Goal: Information Seeking & Learning: Learn about a topic

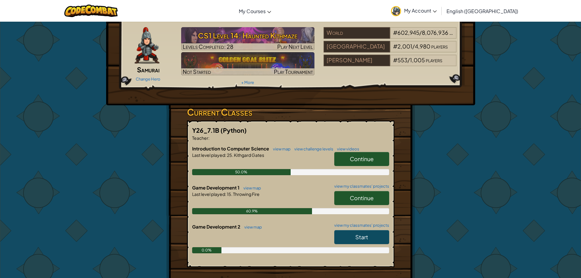
scroll to position [31, 0]
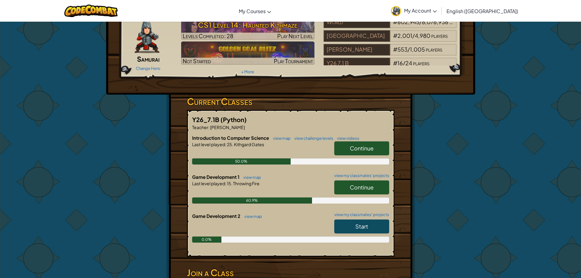
click at [366, 190] on span "Continue" at bounding box center [362, 187] width 24 height 7
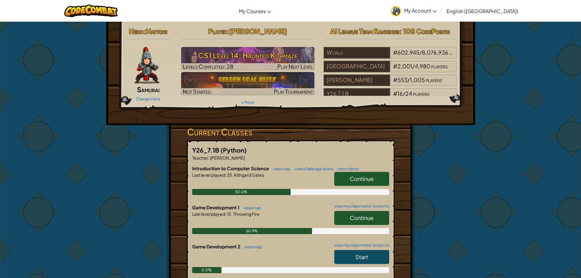
drag, startPoint x: 349, startPoint y: 220, endPoint x: 345, endPoint y: 221, distance: 4.3
click at [347, 221] on link "Continue" at bounding box center [361, 218] width 55 height 14
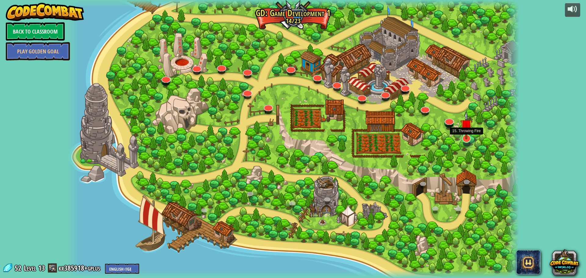
click at [463, 136] on img at bounding box center [466, 125] width 12 height 28
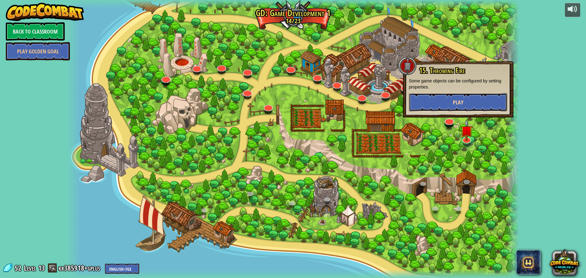
click at [467, 107] on button "Play" at bounding box center [458, 102] width 98 height 18
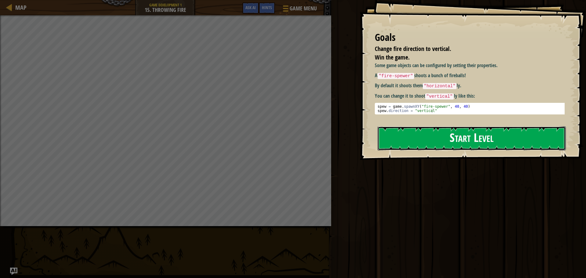
click at [481, 126] on button "Start Level" at bounding box center [471, 138] width 188 height 24
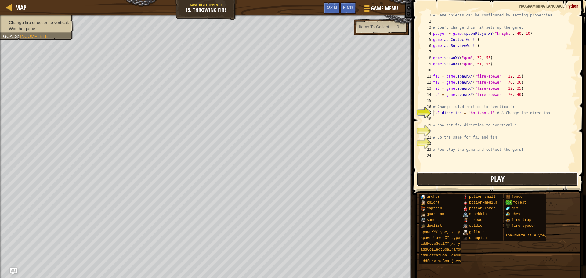
click at [447, 181] on button "Play" at bounding box center [496, 179] width 161 height 14
click at [432, 182] on button "Play" at bounding box center [496, 179] width 161 height 14
click at [437, 177] on button "Play" at bounding box center [496, 179] width 161 height 14
click at [438, 180] on button "Play" at bounding box center [496, 179] width 161 height 14
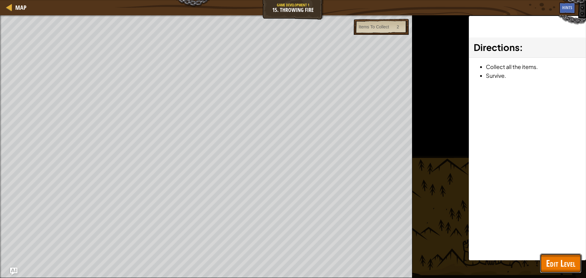
click at [571, 270] on button "Edit Level" at bounding box center [560, 264] width 41 height 20
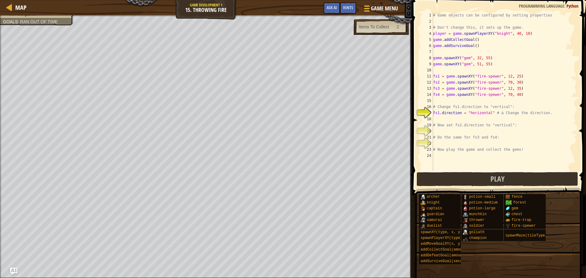
click at [458, 121] on div "# Game objects can be configured by setting properties # Don't change this, it …" at bounding box center [504, 97] width 145 height 171
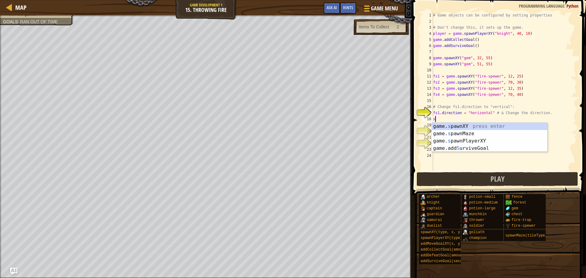
type textarea "s"
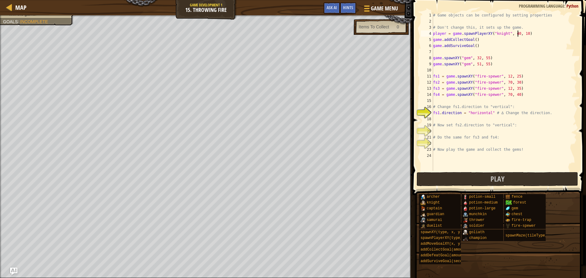
drag, startPoint x: 518, startPoint y: 33, endPoint x: 519, endPoint y: 45, distance: 11.3
click at [519, 33] on div "# Game objects can be configured by setting properties # Don't change this, it …" at bounding box center [504, 97] width 145 height 171
type textarea "player = game.spawnPlayerXY("knight", 50, 10)"
click at [473, 176] on button "Play" at bounding box center [496, 179] width 161 height 14
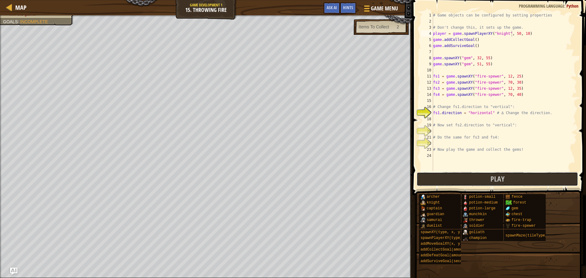
drag, startPoint x: 458, startPoint y: 180, endPoint x: 453, endPoint y: 182, distance: 4.4
click at [458, 180] on button "Play" at bounding box center [496, 179] width 161 height 14
drag, startPoint x: 459, startPoint y: 177, endPoint x: 455, endPoint y: 177, distance: 4.3
click at [459, 177] on button "Play" at bounding box center [496, 179] width 161 height 14
click at [470, 180] on button "Play" at bounding box center [496, 179] width 161 height 14
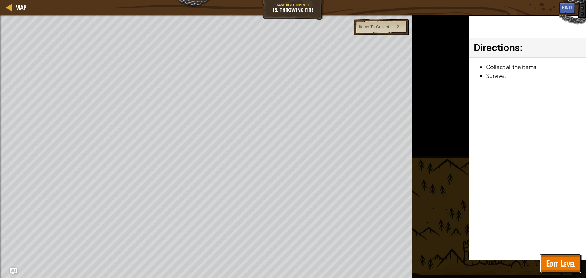
click at [567, 263] on span "Edit Level" at bounding box center [560, 263] width 29 height 13
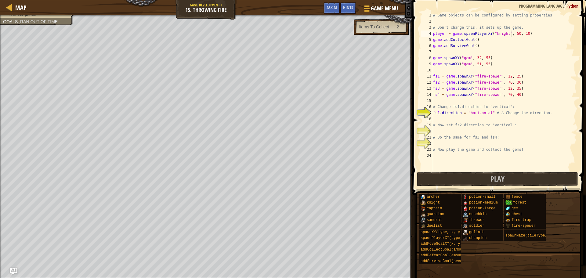
click at [503, 189] on span at bounding box center [497, 278] width 169 height 181
click at [498, 182] on span "Play" at bounding box center [497, 179] width 14 height 10
drag, startPoint x: 502, startPoint y: 181, endPoint x: 433, endPoint y: 175, distance: 69.6
click at [501, 181] on span "Play" at bounding box center [497, 179] width 14 height 10
click at [529, 186] on button "Play" at bounding box center [496, 179] width 161 height 14
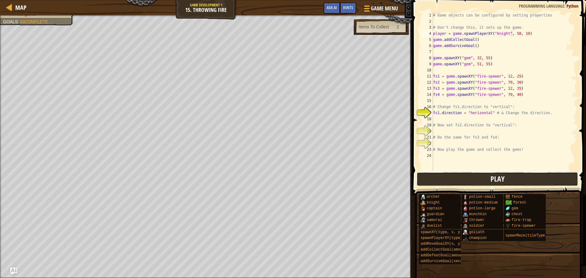
click at [504, 183] on span "Play" at bounding box center [497, 179] width 14 height 10
drag, startPoint x: 465, startPoint y: 176, endPoint x: 452, endPoint y: 187, distance: 16.6
click at [465, 176] on button "Play" at bounding box center [496, 179] width 161 height 14
click at [504, 180] on button "Play" at bounding box center [496, 179] width 161 height 14
click at [460, 188] on span at bounding box center [497, 278] width 169 height 181
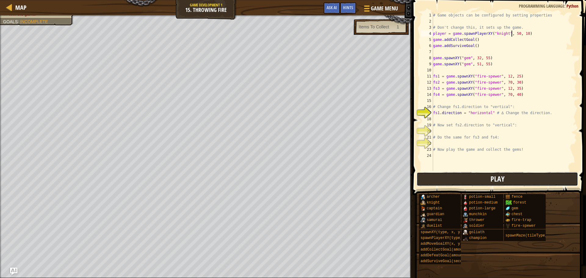
click at [459, 184] on button "Play" at bounding box center [496, 179] width 161 height 14
click at [513, 177] on button "Play" at bounding box center [496, 179] width 161 height 14
click at [459, 175] on button "Play" at bounding box center [496, 179] width 161 height 14
click at [468, 178] on button "Play" at bounding box center [496, 179] width 161 height 14
click at [492, 179] on span "Play" at bounding box center [497, 179] width 14 height 10
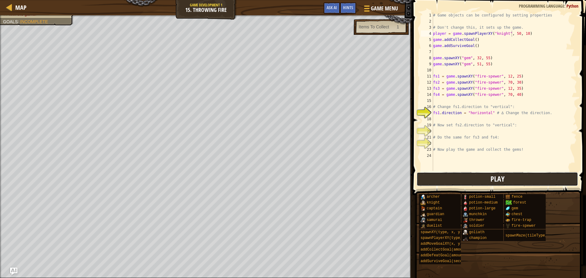
click at [484, 176] on button "Play" at bounding box center [496, 179] width 161 height 14
click at [481, 178] on button "Play" at bounding box center [496, 179] width 161 height 14
drag, startPoint x: 451, startPoint y: 170, endPoint x: 452, endPoint y: 176, distance: 6.2
click at [452, 171] on div "# Game objects can be configured by setting properties # Don't change this, it …" at bounding box center [504, 97] width 145 height 171
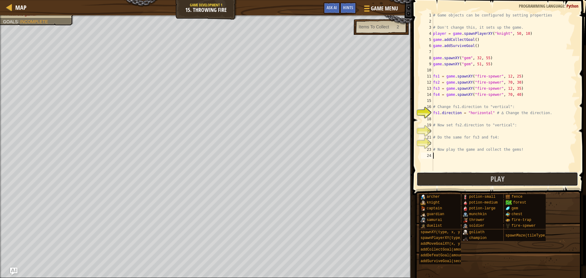
drag, startPoint x: 453, startPoint y: 178, endPoint x: 441, endPoint y: 175, distance: 12.5
click at [453, 178] on button "Play" at bounding box center [496, 179] width 161 height 14
click at [445, 179] on button "Play" at bounding box center [496, 179] width 161 height 14
drag, startPoint x: 456, startPoint y: 183, endPoint x: 453, endPoint y: 185, distance: 3.7
click at [456, 184] on button "Play" at bounding box center [496, 179] width 161 height 14
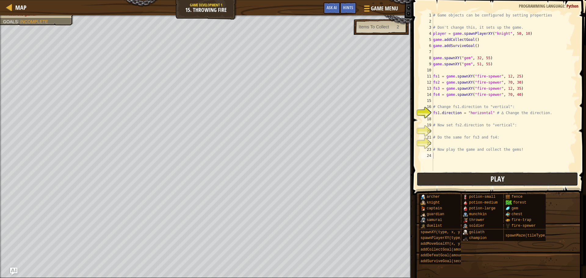
click at [512, 174] on button "Play" at bounding box center [496, 179] width 161 height 14
click at [489, 179] on button "Play" at bounding box center [496, 179] width 161 height 14
click at [478, 177] on button "Play" at bounding box center [496, 179] width 161 height 14
click at [444, 171] on span at bounding box center [499, 88] width 178 height 213
click at [440, 178] on button "Play" at bounding box center [496, 179] width 161 height 14
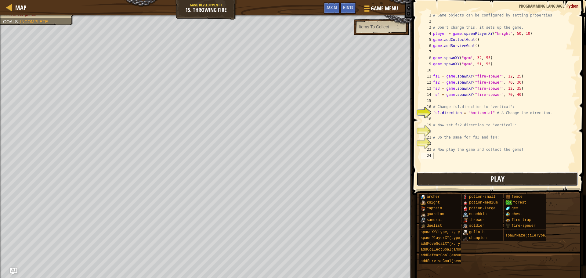
click at [454, 182] on button "Play" at bounding box center [496, 179] width 161 height 14
drag, startPoint x: 446, startPoint y: 167, endPoint x: 452, endPoint y: 172, distance: 7.6
click at [447, 167] on div "# Game objects can be configured by setting properties # Don't change this, it …" at bounding box center [504, 97] width 145 height 171
click at [452, 172] on span at bounding box center [499, 88] width 178 height 213
drag, startPoint x: 419, startPoint y: 167, endPoint x: 423, endPoint y: 174, distance: 7.4
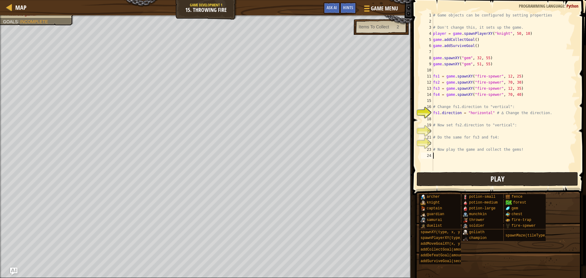
click at [420, 171] on div "1 2 3 4 5 6 7 8 9 10 11 12 13 14 15 16 17 18 19 20 21 22 23 24 # Game objects c…" at bounding box center [498, 91] width 157 height 159
click at [423, 174] on button "Play" at bounding box center [496, 179] width 161 height 14
click at [454, 174] on button "Play" at bounding box center [496, 179] width 161 height 14
drag, startPoint x: 445, startPoint y: 182, endPoint x: 436, endPoint y: 181, distance: 9.3
click at [445, 183] on button "Play" at bounding box center [496, 179] width 161 height 14
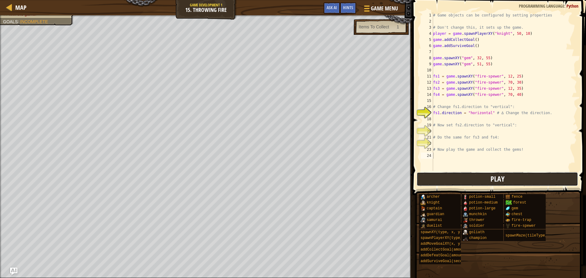
click at [522, 173] on button "Play" at bounding box center [496, 179] width 161 height 14
click at [462, 180] on button "Play" at bounding box center [496, 179] width 161 height 14
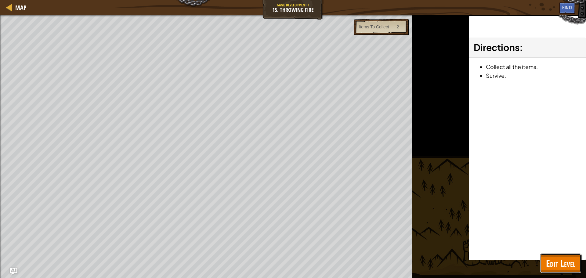
click at [555, 257] on button "Edit Level" at bounding box center [560, 264] width 41 height 20
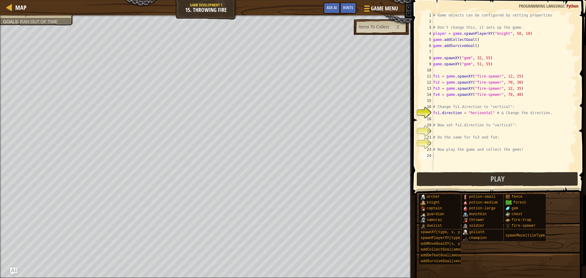
click at [421, 81] on div "12" at bounding box center [427, 82] width 12 height 6
click at [504, 76] on div "# Game objects can be configured by setting properties # Don't change this, it …" at bounding box center [504, 97] width 145 height 171
click at [520, 174] on button "Play" at bounding box center [496, 179] width 161 height 14
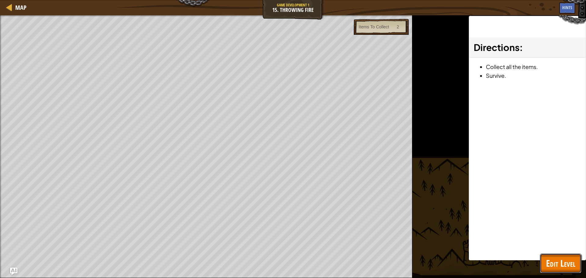
click at [570, 262] on span "Edit Level" at bounding box center [560, 263] width 29 height 13
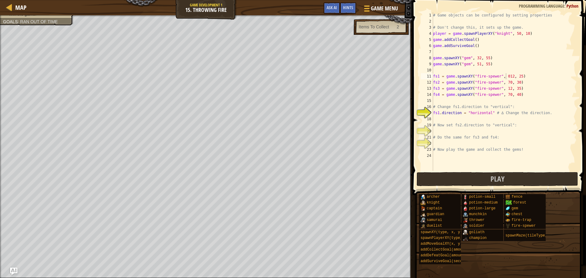
click at [477, 57] on div "# Game objects can be configured by setting properties # Don't change this, it …" at bounding box center [504, 97] width 145 height 171
click at [475, 61] on div "# Game objects can be configured by setting properties # Don't change this, it …" at bounding box center [504, 97] width 145 height 171
click at [351, 7] on span "Hints" at bounding box center [348, 8] width 10 height 6
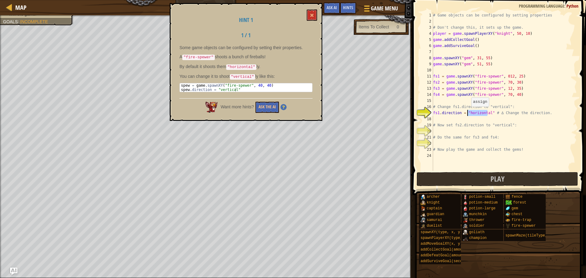
drag, startPoint x: 487, startPoint y: 112, endPoint x: 468, endPoint y: 113, distance: 18.6
click at [468, 113] on div "# Game objects can be configured by setting properties # Don't change this, it …" at bounding box center [504, 97] width 145 height 171
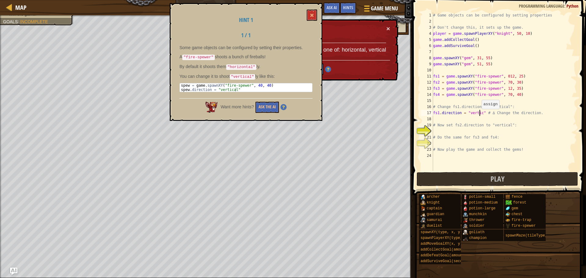
scroll to position [3, 4]
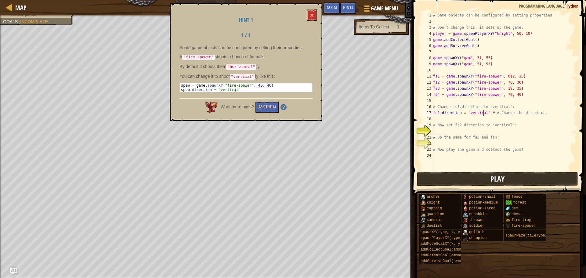
type textarea "fs1.direction = "vertical" # ∆ Change the direction."
click at [470, 176] on button "Play" at bounding box center [496, 179] width 161 height 14
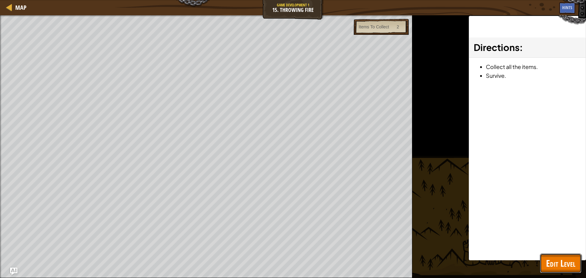
click at [542, 259] on button "Edit Level" at bounding box center [560, 264] width 41 height 20
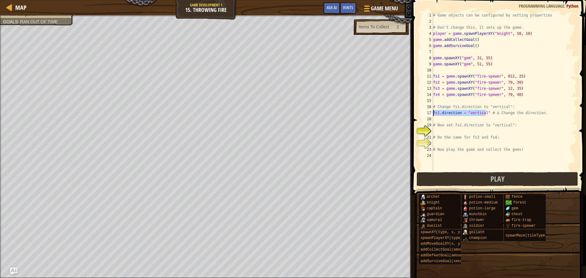
drag, startPoint x: 485, startPoint y: 113, endPoint x: 424, endPoint y: 114, distance: 60.4
click at [424, 115] on div "fs1.direction = "vertical" # ∆ Change the direction. 1 2 3 4 5 6 7 8 9 10 11 12…" at bounding box center [498, 91] width 157 height 159
click at [446, 119] on div "# Game objects can be configured by setting properties # Don't change this, it …" at bounding box center [504, 97] width 145 height 171
paste textarea "fs1.direction = "vertical""
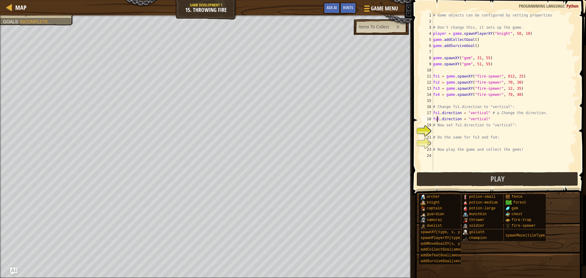
click at [438, 118] on div "# Game objects can be configured by setting properties # Don't change this, it …" at bounding box center [504, 97] width 145 height 171
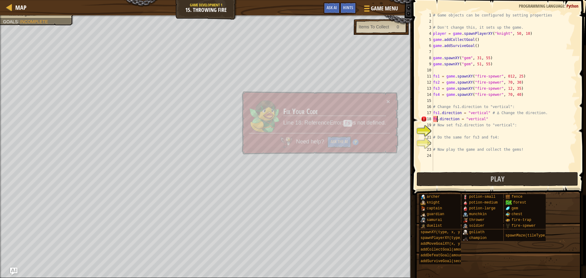
scroll to position [3, 0]
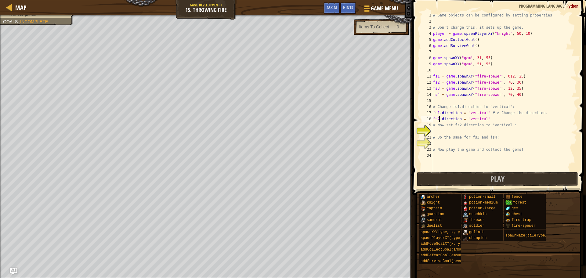
type textarea "# Now set fs2.direction to "vertical":"
paste textarea "fs1.direction = "vertical""
type textarea "# Do the same for fs3 and fs4:"
paste textarea "fs1.direction = "vertical""
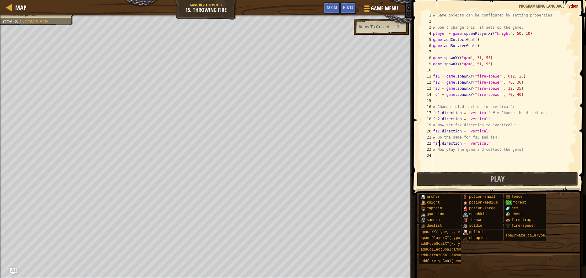
scroll to position [3, 0]
click at [483, 178] on button "Play" at bounding box center [496, 179] width 161 height 14
click at [474, 58] on div "# Game objects can be configured by setting properties # Don't change this, it …" at bounding box center [504, 97] width 145 height 171
click at [463, 176] on button "Play" at bounding box center [496, 179] width 161 height 14
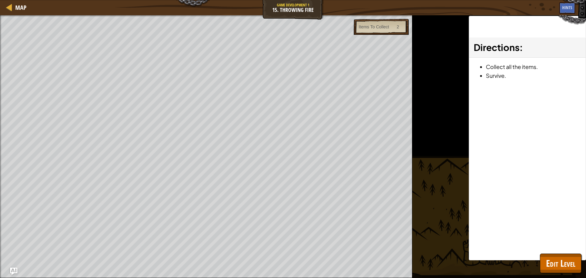
click at [392, 23] on div "Items To Collect 2" at bounding box center [381, 27] width 55 height 16
click at [571, 251] on div "Directions : Collect all the items. Survive." at bounding box center [527, 138] width 117 height 244
click at [572, 259] on span "Edit Level" at bounding box center [560, 263] width 29 height 13
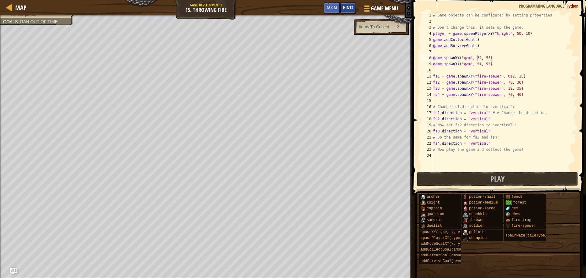
click at [350, 6] on span "Hints" at bounding box center [348, 8] width 10 height 6
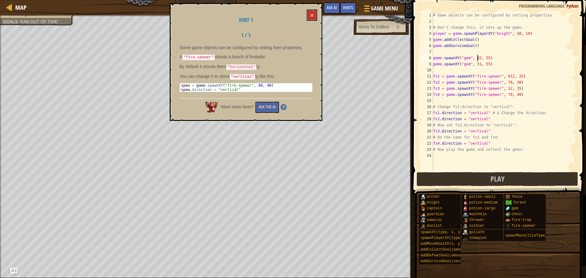
click at [502, 95] on div "# Game objects can be configured by setting properties # Don't change this, it …" at bounding box center [504, 97] width 145 height 171
click at [503, 75] on div "# Game objects can be configured by setting properties # Don't change this, it …" at bounding box center [504, 97] width 145 height 171
click at [370, 5] on span "Game Menu" at bounding box center [384, 8] width 28 height 8
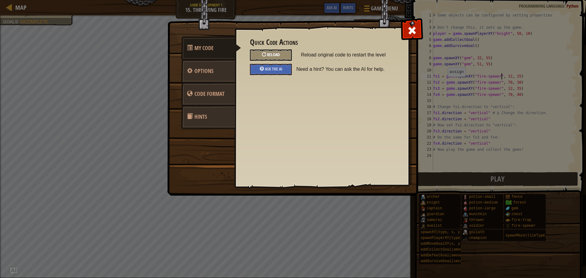
click at [277, 53] on span "Reload" at bounding box center [273, 55] width 13 height 6
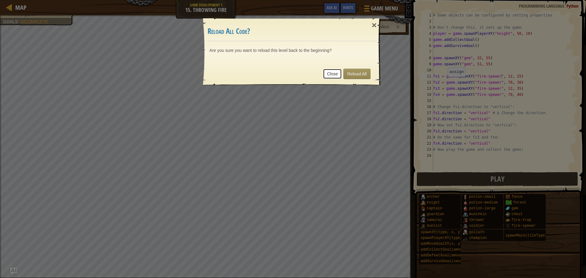
click at [336, 71] on link "Close" at bounding box center [332, 74] width 19 height 10
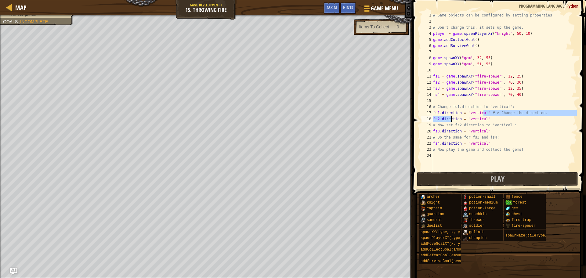
drag, startPoint x: 484, startPoint y: 112, endPoint x: 453, endPoint y: 117, distance: 31.0
click at [453, 117] on div "# Game objects can be configured by setting properties # Don't change this, it …" at bounding box center [504, 97] width 145 height 171
click at [368, 8] on span at bounding box center [366, 8] width 6 height 1
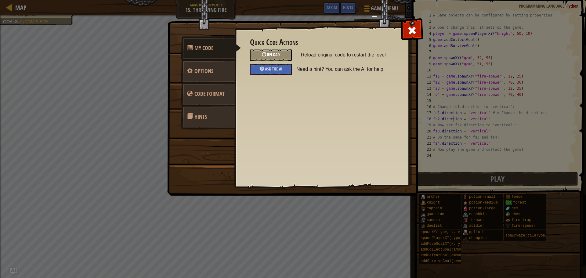
click at [279, 49] on div "Reload" at bounding box center [271, 54] width 42 height 11
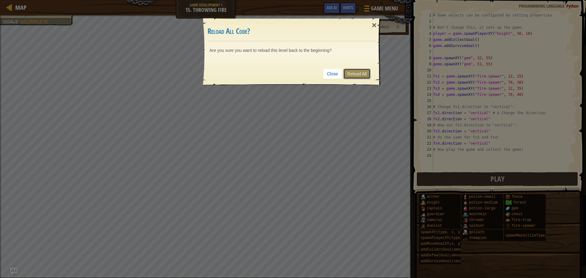
click at [351, 75] on link "Reload All" at bounding box center [356, 74] width 27 height 10
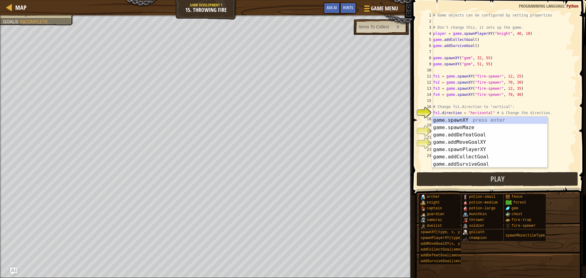
type textarea "fs1.direction = "horizontal" # ∆ Change the direction."
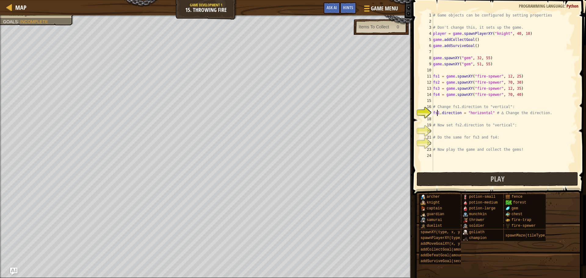
click at [438, 111] on div "# Game objects can be configured by setting properties # Don't change this, it …" at bounding box center [504, 97] width 145 height 171
drag, startPoint x: 548, startPoint y: 114, endPoint x: 442, endPoint y: 116, distance: 106.2
click at [442, 116] on div "# Game objects can be configured by setting properties # Don't change this, it …" at bounding box center [504, 97] width 145 height 171
click at [489, 116] on div "# Game objects can be configured by setting properties # Don't change this, it …" at bounding box center [504, 97] width 145 height 171
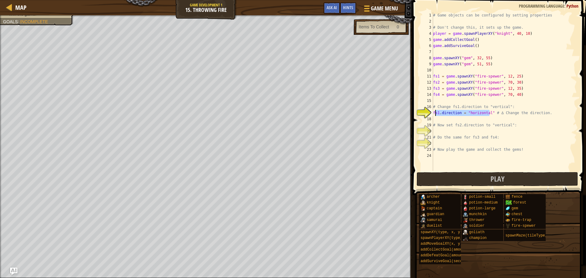
drag, startPoint x: 489, startPoint y: 113, endPoint x: 438, endPoint y: 114, distance: 51.3
click at [437, 114] on div "# Game objects can be configured by setting properties # Don't change this, it …" at bounding box center [504, 97] width 145 height 171
type textarea "fs1.direction = "horizontal" # ∆ Change the direction."
click at [351, 9] on span "Hints" at bounding box center [348, 8] width 10 height 6
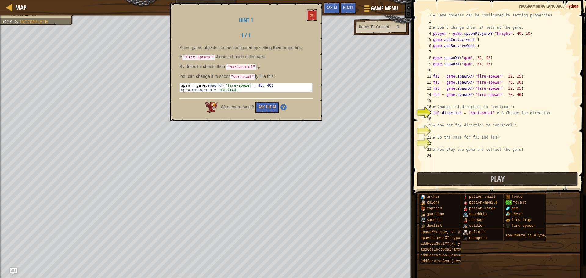
drag, startPoint x: 234, startPoint y: 76, endPoint x: 259, endPoint y: 79, distance: 25.8
click at [259, 79] on div "Some game objects can be configured by setting their properties. A "fire-spewer…" at bounding box center [245, 70] width 133 height 51
type textarea "spew.direction = "vertical""
drag, startPoint x: 233, startPoint y: 88, endPoint x: 216, endPoint y: 88, distance: 16.8
click at [216, 88] on div "spew = game . spawnXY ( "fire-spewer" , 40 , 40 ) spew . direction = "vertical"" at bounding box center [246, 91] width 132 height 17
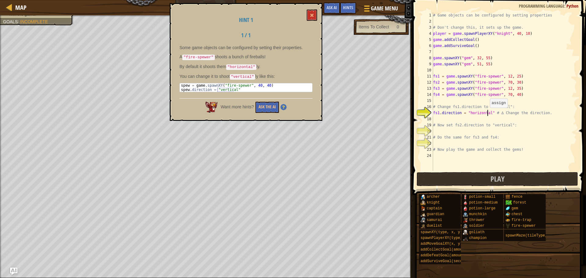
click at [487, 114] on div "# Game objects can be configured by setting properties # Don't change this, it …" at bounding box center [504, 97] width 145 height 171
click at [234, 87] on div "spew = game . spawnXY ( "fire-spewer" , 40 , 40 ) spew . direction = "vertical"" at bounding box center [246, 91] width 132 height 17
drag, startPoint x: 232, startPoint y: 88, endPoint x: 226, endPoint y: 89, distance: 6.5
click at [223, 89] on div "spew = game . spawnXY ( "fire-spewer" , 40 , 40 ) spew . direction = "vertical"" at bounding box center [246, 91] width 132 height 17
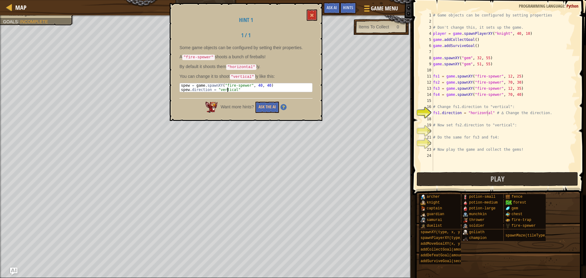
drag, startPoint x: 218, startPoint y: 86, endPoint x: 228, endPoint y: 86, distance: 10.7
click at [228, 86] on div "spew = game . spawnXY ( "fire-spewer" , 40 , 40 ) spew . direction = "vertical"" at bounding box center [246, 91] width 132 height 17
click at [235, 86] on div "spew = game . spawnXY ( "fire-spewer" , 40 , 40 ) spew . direction = "vertical"" at bounding box center [246, 91] width 132 height 17
click at [448, 114] on div "# Game objects can be configured by setting properties # Don't change this, it …" at bounding box center [504, 97] width 145 height 171
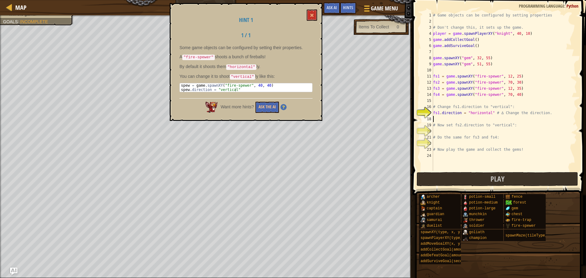
click at [452, 119] on div "# Game objects can be configured by setting properties # Don't change this, it …" at bounding box center [504, 97] width 145 height 171
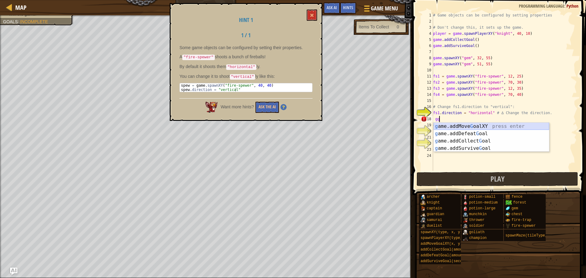
type textarea "g"
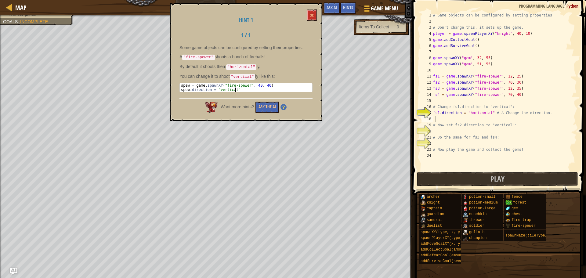
drag, startPoint x: 232, startPoint y: 88, endPoint x: 427, endPoint y: 103, distance: 195.8
click at [427, 103] on div "Map Game Development 1 15. Throwing Fire Game Menu Done Hints Ask AI 1 הההההההה…" at bounding box center [293, 139] width 586 height 278
click at [488, 115] on div "# Game objects can be configured by setting properties # Don't change this, it …" at bounding box center [504, 97] width 145 height 171
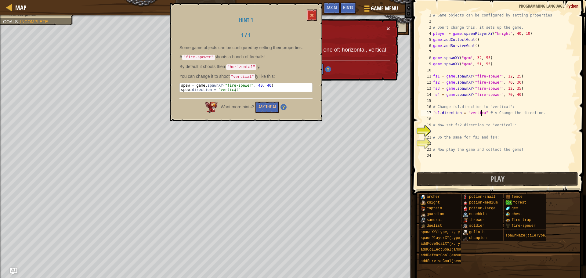
scroll to position [3, 4]
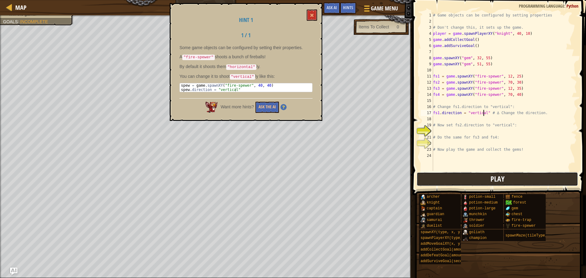
click at [501, 174] on span "Play" at bounding box center [497, 179] width 14 height 10
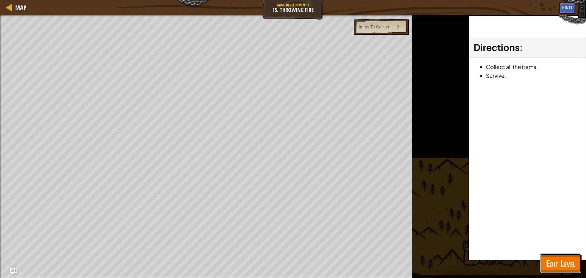
click at [554, 260] on span "Edit Level" at bounding box center [560, 263] width 29 height 13
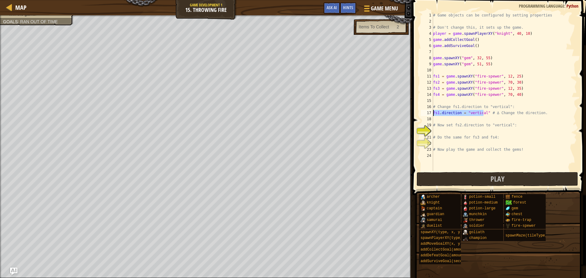
drag, startPoint x: 483, startPoint y: 112, endPoint x: 418, endPoint y: 110, distance: 65.3
click at [418, 110] on div "fs1.direction = "vertical" # ∆ Change the direction. 1 2 3 4 5 6 7 8 9 10 11 12…" at bounding box center [497, 109] width 175 height 213
click at [464, 122] on div "# Game objects can be configured by setting properties # Don't change this, it …" at bounding box center [504, 97] width 145 height 171
type textarea "# Now set fs2.direction to "vertical":"
click at [471, 120] on div "# Game objects can be configured by setting properties # Don't change this, it …" at bounding box center [504, 97] width 145 height 171
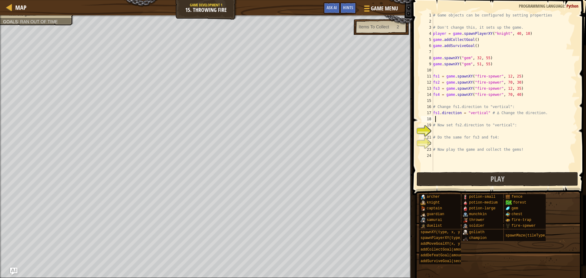
scroll to position [3, 0]
paste textarea "fs1.direction = "vertical"
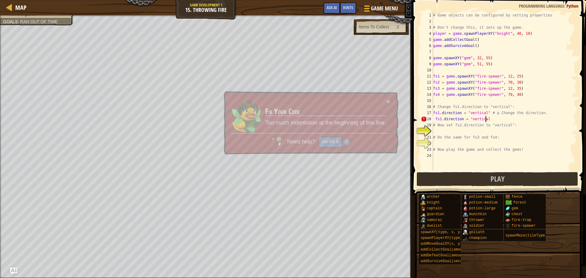
paste textarea "fs1.direction = "vertical"
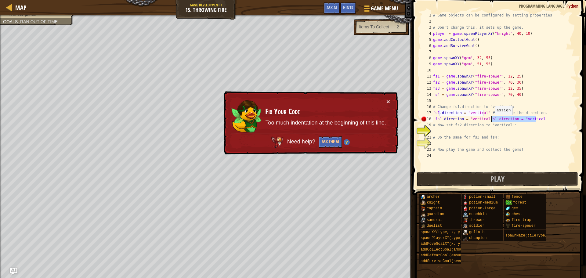
drag, startPoint x: 550, startPoint y: 120, endPoint x: 492, endPoint y: 121, distance: 58.6
click at [492, 121] on div "# Game objects can be configured by setting properties # Don't change this, it …" at bounding box center [504, 97] width 145 height 171
type textarea "f"
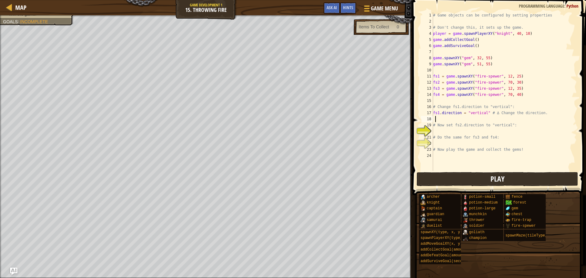
paste textarea "fs1.direction = "vertical"
click at [437, 118] on div "# Game objects can be configured by setting properties # Don't change this, it …" at bounding box center [504, 97] width 145 height 171
type textarea "Fs1.direction = "vertical"
click at [556, 73] on div "# Game objects can be configured by setting properties # Don't change this, it …" at bounding box center [504, 97] width 145 height 171
click at [486, 120] on div "# Game objects can be configured by setting properties # Don't change this, it …" at bounding box center [504, 97] width 145 height 171
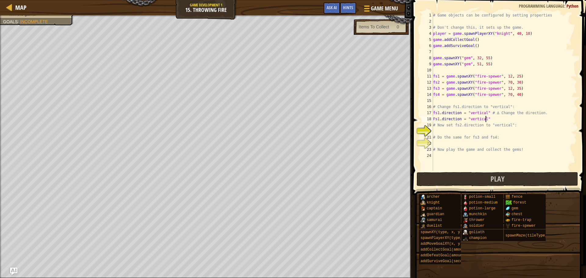
scroll to position [3, 4]
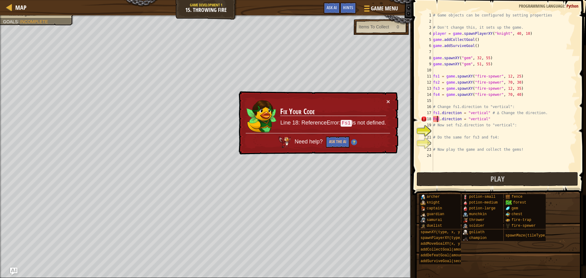
click at [436, 119] on div "# Game objects can be configured by setting properties # Don't change this, it …" at bounding box center [504, 97] width 145 height 171
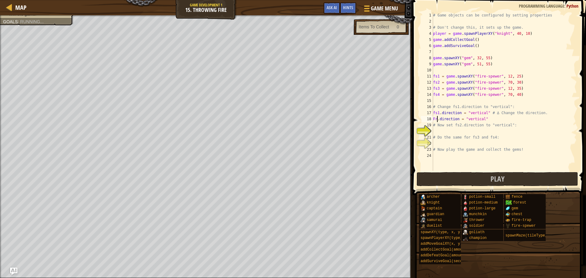
type textarea "Fr2.direction = "vertical""
click at [513, 129] on div "# Game objects can be configured by setting properties # Don't change this, it …" at bounding box center [504, 97] width 145 height 171
drag, startPoint x: 493, startPoint y: 119, endPoint x: 420, endPoint y: 121, distance: 73.6
click at [420, 121] on div "1 2 3 4 5 6 7 8 9 10 11 12 13 14 15 16 17 18 19 20 21 22 23 24 # Game objects c…" at bounding box center [498, 91] width 157 height 159
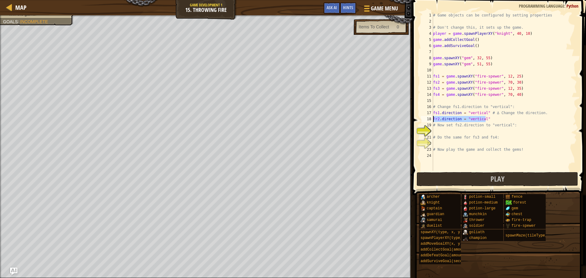
type textarea "Fr2.direction = "vertical""
click at [452, 132] on div "# Game objects can be configured by setting properties # Don't change this, it …" at bounding box center [504, 97] width 145 height 171
paste textarea "Fr2.direction = "vertical""
type textarea "Fr2.direction = "vertical""
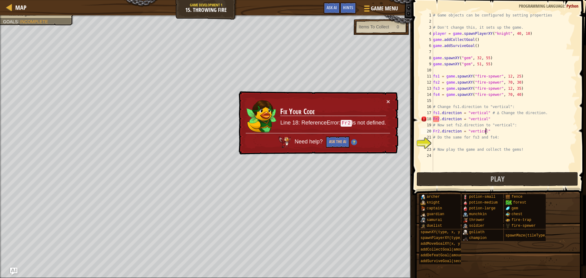
click at [449, 143] on div "# Game objects can be configured by setting properties # Don't change this, it …" at bounding box center [504, 97] width 145 height 171
paste textarea "Fr2.direction = "vertical""
click at [438, 131] on div "# Game objects can be configured by setting properties # Don't change this, it …" at bounding box center [504, 97] width 145 height 171
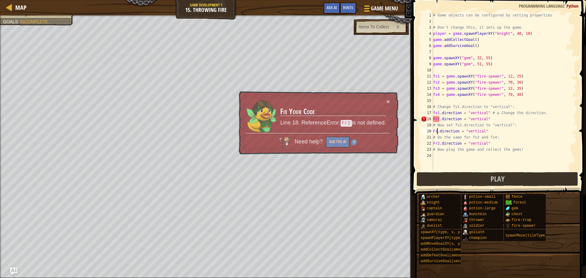
scroll to position [3, 0]
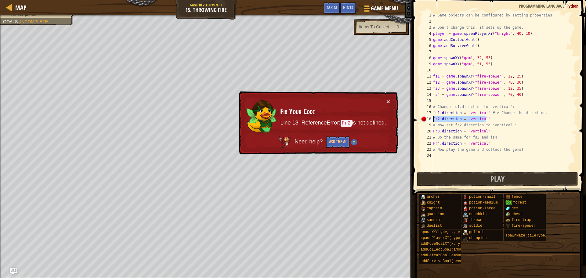
drag, startPoint x: 485, startPoint y: 117, endPoint x: 428, endPoint y: 117, distance: 57.1
click at [428, 117] on div "Fr4.direction = "vertical" 1 2 3 4 5 6 7 8 9 10 11 12 13 14 15 16 17 18 19 20 2…" at bounding box center [498, 91] width 157 height 159
type textarea "Fr2.direction = "vertical""
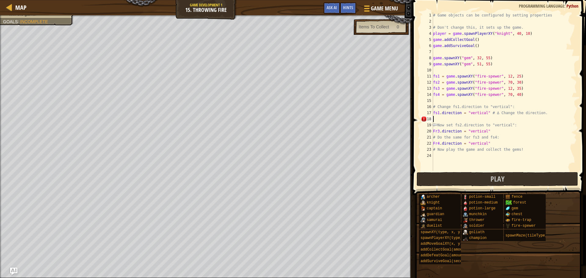
scroll to position [3, 0]
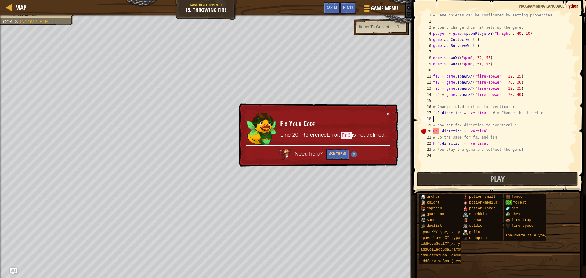
paste textarea "Fr2.direction = "vertical""
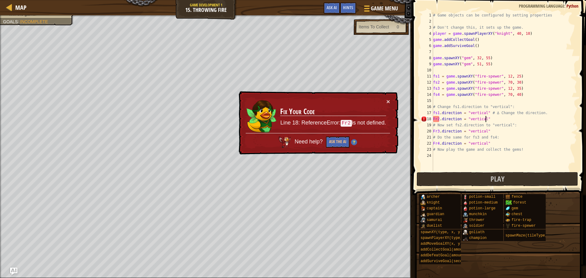
click at [436, 118] on div "# Game objects can be configured by setting properties # Don't change this, it …" at bounding box center [504, 97] width 145 height 171
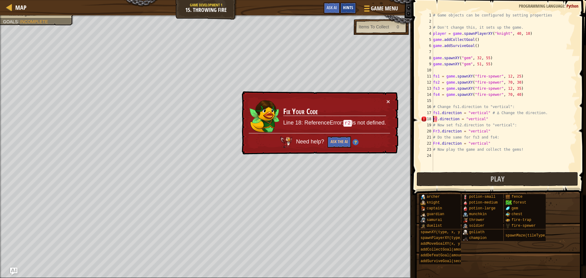
type textarea "r2.direction = "vertical""
click at [344, 5] on span "Hints" at bounding box center [348, 8] width 10 height 6
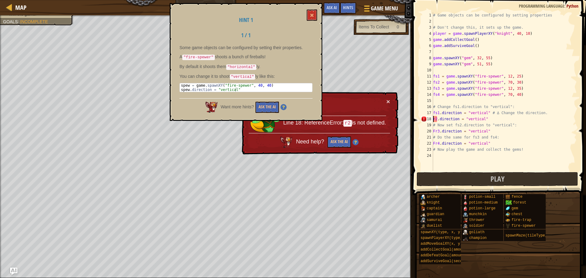
type textarea "spew.direction = "vertical""
drag, startPoint x: 243, startPoint y: 90, endPoint x: 180, endPoint y: 89, distance: 63.8
click at [180, 89] on div "spew = game . spawnXY ( "fire-spewer" , 40 , 40 ) spew . direction = "vertical"" at bounding box center [246, 91] width 132 height 17
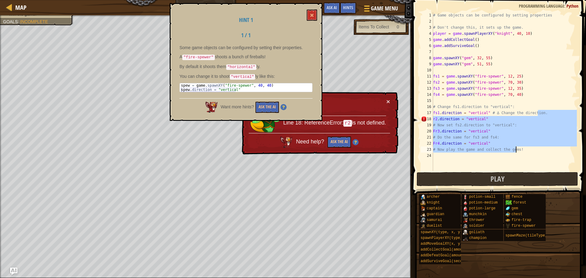
drag, startPoint x: 542, startPoint y: 111, endPoint x: 518, endPoint y: 151, distance: 47.0
click at [518, 151] on div "# Game objects can be configured by setting properties # Don't change this, it …" at bounding box center [504, 97] width 145 height 171
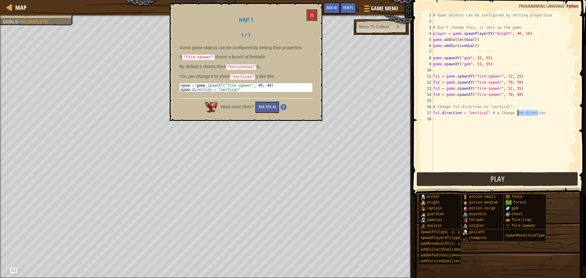
drag, startPoint x: 542, startPoint y: 114, endPoint x: 554, endPoint y: 124, distance: 15.6
click at [554, 124] on div "# Game objects can be configured by setting properties # Don't change this, it …" at bounding box center [504, 97] width 145 height 171
type textarea "fs1.direction = "vertical" # ∆ Change the direction."
click at [551, 124] on div "# Game objects can be configured by setting properties # Don't change this, it …" at bounding box center [504, 91] width 145 height 159
click at [543, 109] on div "# Game objects can be configured by setting properties # Don't change this, it …" at bounding box center [504, 97] width 145 height 171
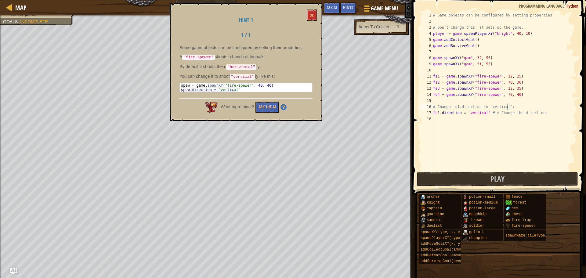
click at [544, 112] on div "# Game objects can be configured by setting properties # Don't change this, it …" at bounding box center [504, 97] width 145 height 171
drag, startPoint x: 544, startPoint y: 113, endPoint x: 488, endPoint y: 114, distance: 56.2
click at [488, 114] on div "# Game objects can be configured by setting properties # Don't change this, it …" at bounding box center [504, 97] width 145 height 171
type textarea "fs1.direction = "vertical""
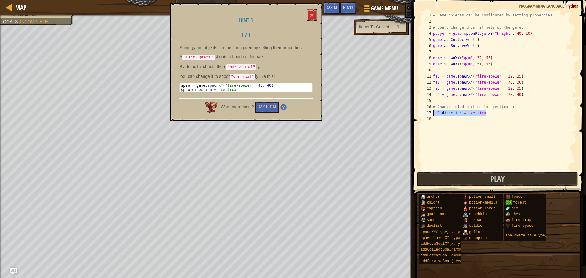
drag, startPoint x: 474, startPoint y: 114, endPoint x: 431, endPoint y: 114, distance: 43.3
click at [431, 114] on div "fs1.direction = "vertical" 1 2 3 4 5 6 7 8 9 10 11 12 13 14 15 16 17 18 # Game …" at bounding box center [498, 91] width 157 height 159
click at [451, 119] on div "# Game objects can be configured by setting properties # Don't change this, it …" at bounding box center [504, 97] width 145 height 171
paste textarea "fs1.direction = "vertical""
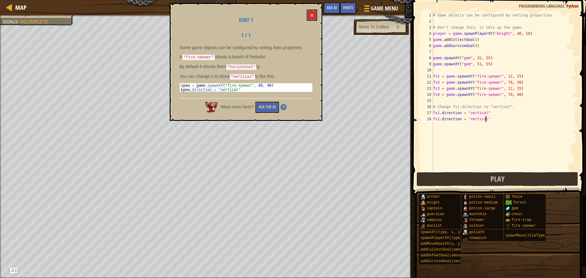
type textarea "fs1.direction = "vertical""
click at [452, 131] on div "# Game objects can be configured by setting properties # Don't change this, it …" at bounding box center [504, 97] width 145 height 171
paste textarea "fs1.direction = "vertical""
type textarea "fs1.direction = "vertical""
click at [454, 134] on div "# Game objects can be configured by setting properties # Don't change this, it …" at bounding box center [504, 97] width 145 height 171
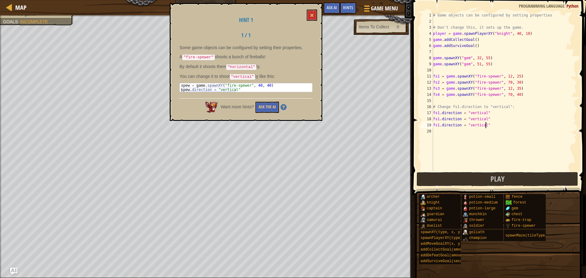
paste textarea "fs1.direction = "vertical""
click at [439, 131] on div "# Game objects can be configured by setting properties # Don't change this, it …" at bounding box center [504, 97] width 145 height 171
drag, startPoint x: 547, startPoint y: 131, endPoint x: 541, endPoint y: 124, distance: 8.6
click at [494, 127] on div "# Game objects can be configured by setting properties # Don't change this, it …" at bounding box center [504, 97] width 145 height 171
click at [559, 124] on div "# Game objects can be configured by setting properties # Don't change this, it …" at bounding box center [504, 91] width 145 height 159
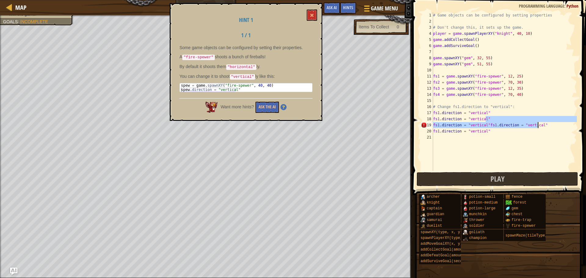
drag, startPoint x: 523, startPoint y: 124, endPoint x: 562, endPoint y: 127, distance: 38.8
click at [562, 127] on div "# Game objects can be configured by setting properties # Don't change this, it …" at bounding box center [504, 97] width 145 height 171
click at [561, 127] on div "# Game objects can be configured by setting properties # Don't change this, it …" at bounding box center [504, 91] width 145 height 159
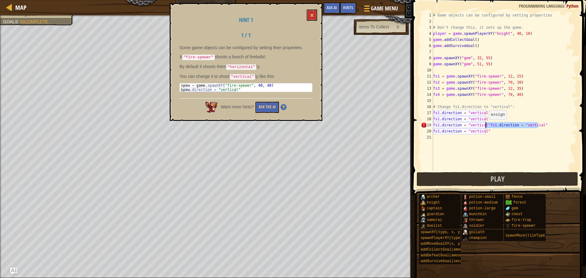
drag, startPoint x: 559, startPoint y: 128, endPoint x: 486, endPoint y: 125, distance: 73.3
click at [486, 125] on div "# Game objects can be configured by setting properties # Don't change this, it …" at bounding box center [504, 97] width 145 height 171
click at [438, 132] on div "# Game objects can be configured by setting properties # Don't change this, it …" at bounding box center [504, 97] width 145 height 171
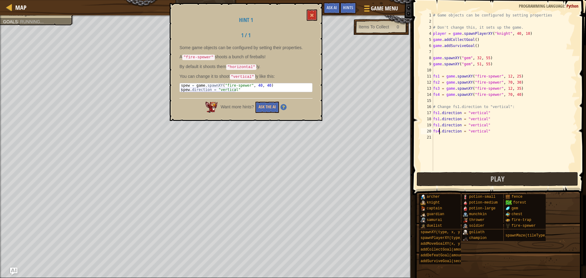
scroll to position [3, 0]
type textarea "fs2.direction = "vertical""
click at [481, 174] on button "Play" at bounding box center [496, 179] width 161 height 14
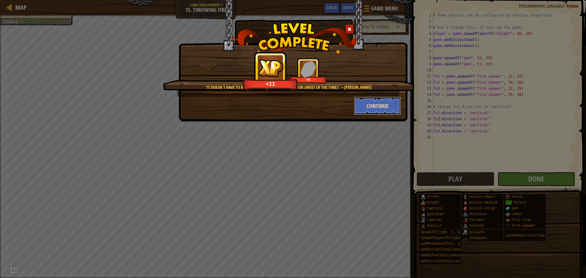
click at [370, 109] on button "Continue" at bounding box center [377, 106] width 47 height 18
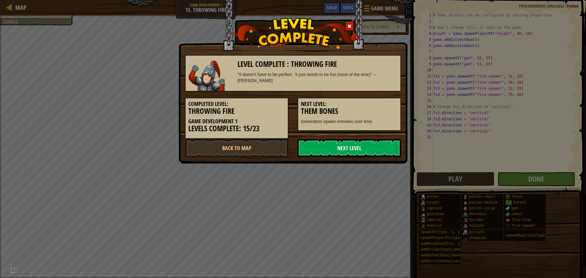
click at [327, 155] on link "Next Level" at bounding box center [348, 148] width 103 height 18
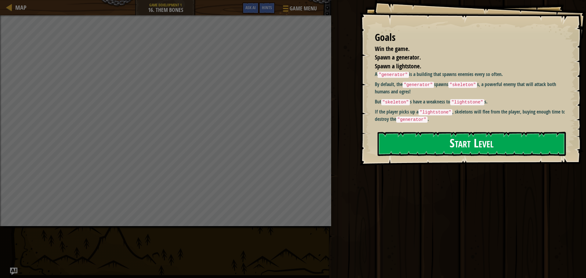
click at [518, 145] on button "Start Level" at bounding box center [471, 144] width 188 height 24
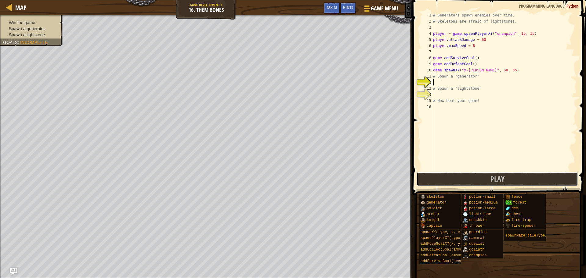
click at [446, 174] on button "Play" at bounding box center [496, 179] width 161 height 14
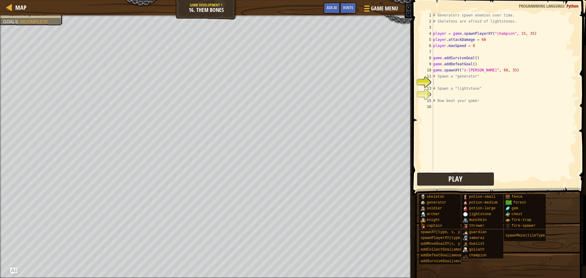
click at [437, 180] on button "Play" at bounding box center [454, 179] width 77 height 14
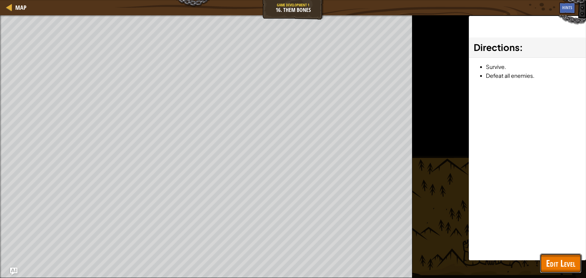
click at [572, 258] on span "Edit Level" at bounding box center [560, 263] width 29 height 13
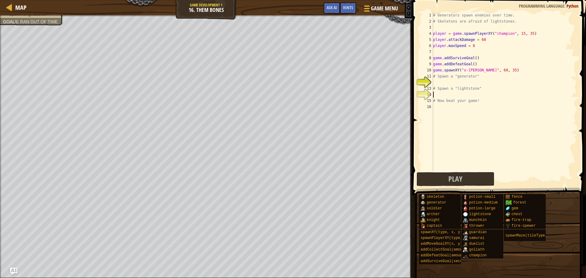
click at [452, 97] on div "# Generators spawn enemies over time. # Skeletons are afraid of lightstones. pl…" at bounding box center [504, 97] width 145 height 171
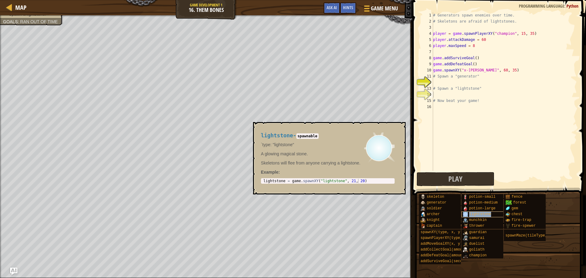
click at [477, 213] on span "lightstone" at bounding box center [480, 214] width 22 height 4
type textarea "lightstone = game.spawnXY("lightstone", 21, 20)"
drag, startPoint x: 364, startPoint y: 180, endPoint x: 253, endPoint y: 182, distance: 111.1
click at [253, 182] on div "lightstone - spawnable `type: "lightstone" A glowing magical stone. Skeletons w…" at bounding box center [329, 158] width 153 height 72
click at [445, 108] on div "# Generators spawn enemies over time. # Skeletons are afraid of lightstones. pl…" at bounding box center [504, 97] width 145 height 171
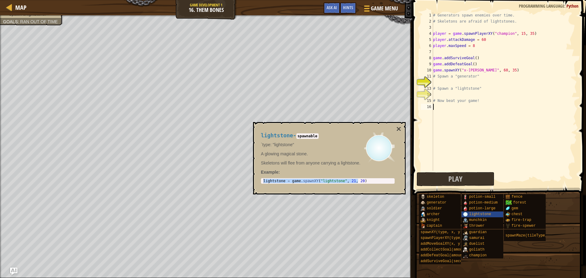
paste textarea "lightstone = game.spawnXY("lightstone", 21, 20)"
type textarea "lightstone = game.spawnXY("lightstone", 21, 20)"
click at [456, 122] on div "# Generators spawn enemies over time. # Skeletons are afraid of lightstones. pl…" at bounding box center [504, 97] width 145 height 171
click at [475, 230] on span "guardian" at bounding box center [478, 232] width 18 height 4
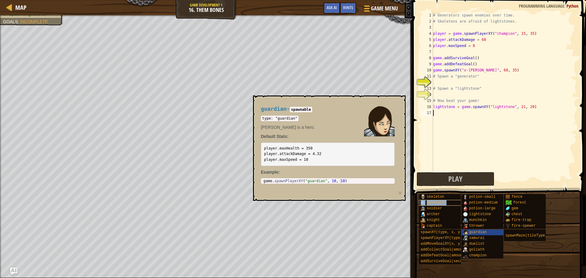
click at [437, 204] on span "generator" at bounding box center [437, 202] width 20 height 4
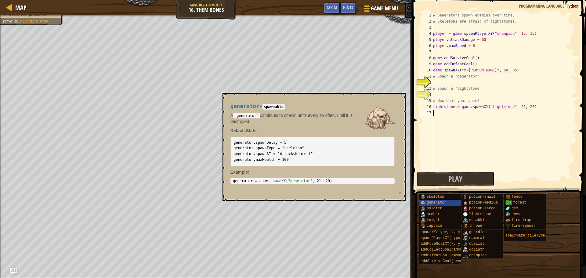
type textarea "generator = game.spawnXY("generator", 21, 20)"
click at [156, 0] on body "Map Game Development 1 16. Them Bones Game Menu Done Hints Ask AI 1 ההההההההההה…" at bounding box center [293, 0] width 586 height 0
drag, startPoint x: 495, startPoint y: 135, endPoint x: 495, endPoint y: 129, distance: 6.1
click at [495, 130] on div "# Generators spawn enemies over time. # Skeletons are afraid of lightstones. pl…" at bounding box center [504, 97] width 145 height 171
paste textarea "generator = game.spawnXY("generator", 21, 20)"
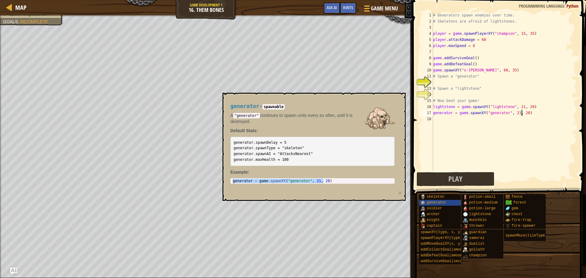
click at [521, 113] on div "# Generators spawn enemies over time. # Skeletons are afraid of lightstones. pl…" at bounding box center [504, 97] width 145 height 171
type textarea "generator = game.spawnXY("generator", 21, 30)"
click at [486, 182] on button "Play" at bounding box center [454, 179] width 77 height 14
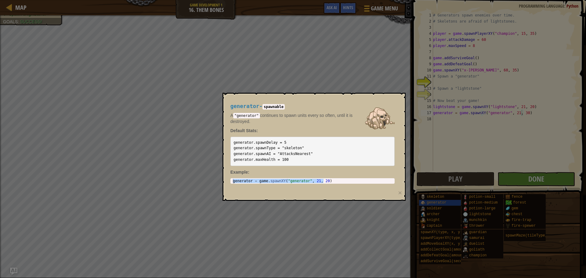
click at [543, 1] on body "Map Game Development 1 16. Them Bones Game Menu Done Hints Ask AI 1 ההההההההההה…" at bounding box center [293, 0] width 586 height 1
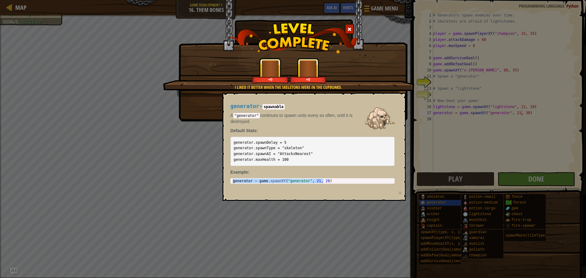
click at [403, 134] on div "generator - spawnable A "generator" continues to spawn units every so often, un…" at bounding box center [313, 147] width 183 height 108
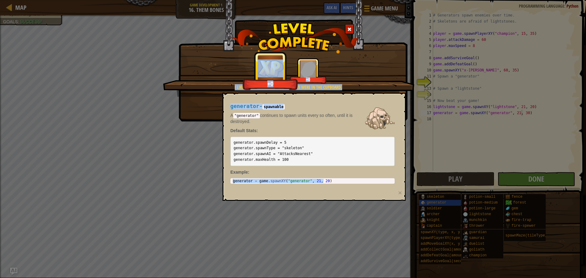
drag, startPoint x: 382, startPoint y: 92, endPoint x: 384, endPoint y: 102, distance: 10.1
click at [384, 1] on body "Map Game Development 1 16. Them Bones Game Menu Done Hints Ask AI 1 ההההההההההה…" at bounding box center [293, 0] width 586 height 1
click at [382, 105] on img at bounding box center [379, 118] width 31 height 31
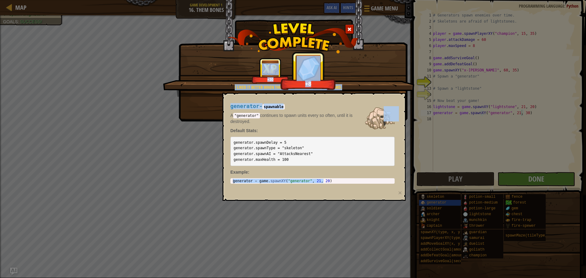
click at [345, 27] on div at bounding box center [349, 29] width 9 height 10
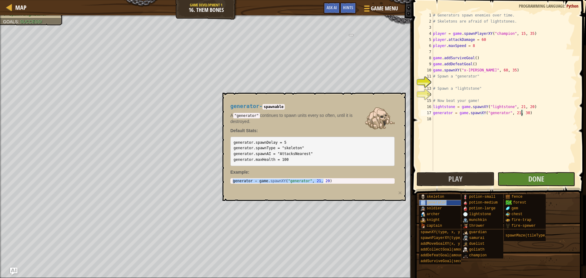
click at [449, 201] on div "generator" at bounding box center [448, 203] width 59 height 6
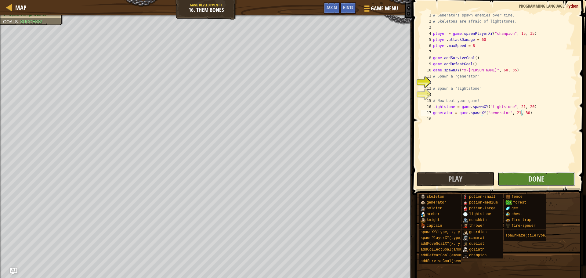
click at [505, 179] on button "Done" at bounding box center [535, 179] width 77 height 14
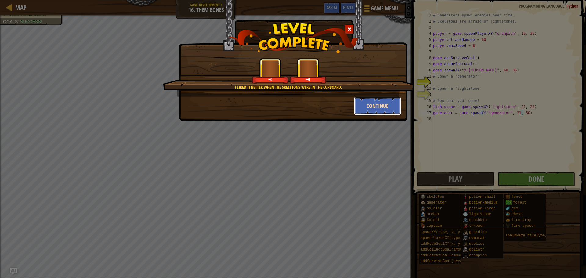
click at [360, 103] on button "Continue" at bounding box center [377, 106] width 47 height 18
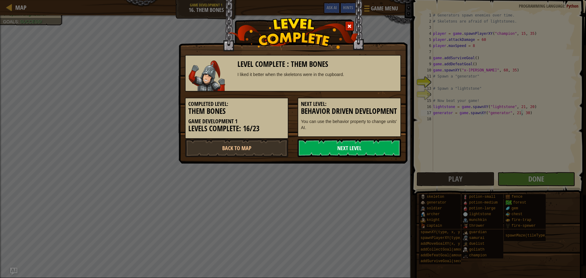
click at [334, 153] on link "Next Level" at bounding box center [348, 148] width 103 height 18
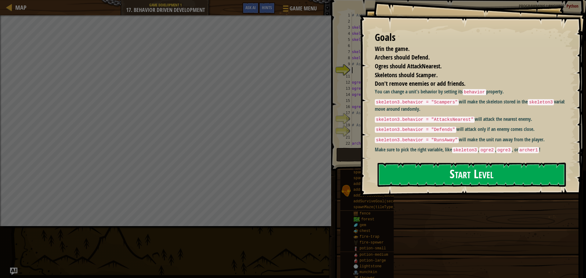
click at [479, 177] on button "Start Level" at bounding box center [471, 175] width 188 height 24
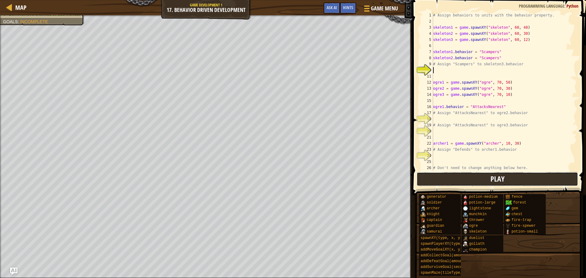
click at [472, 175] on button "Play" at bounding box center [496, 179] width 161 height 14
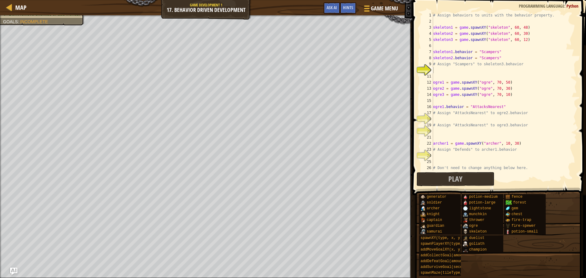
type textarea "skeleton2.behavior = "Scampers""
drag, startPoint x: 498, startPoint y: 58, endPoint x: 453, endPoint y: 57, distance: 45.2
click at [453, 57] on div "# Assign behaviors to units with the behavior property. skeleton1 = game . spaw…" at bounding box center [502, 97] width 140 height 171
click at [481, 163] on div "# Assign behaviors to units with the behavior property. skeleton1 = game . spaw…" at bounding box center [502, 97] width 140 height 171
click at [435, 154] on div "# Assign behaviors to units with the behavior property. skeleton1 = game . spaw…" at bounding box center [502, 97] width 140 height 171
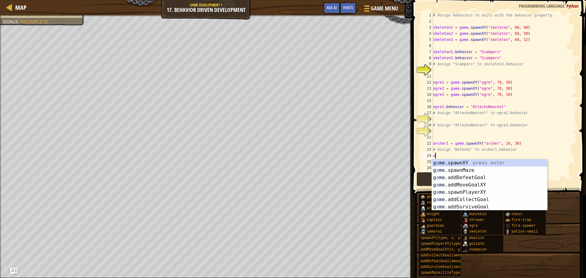
type textarea "ar"
